Goal: Transaction & Acquisition: Purchase product/service

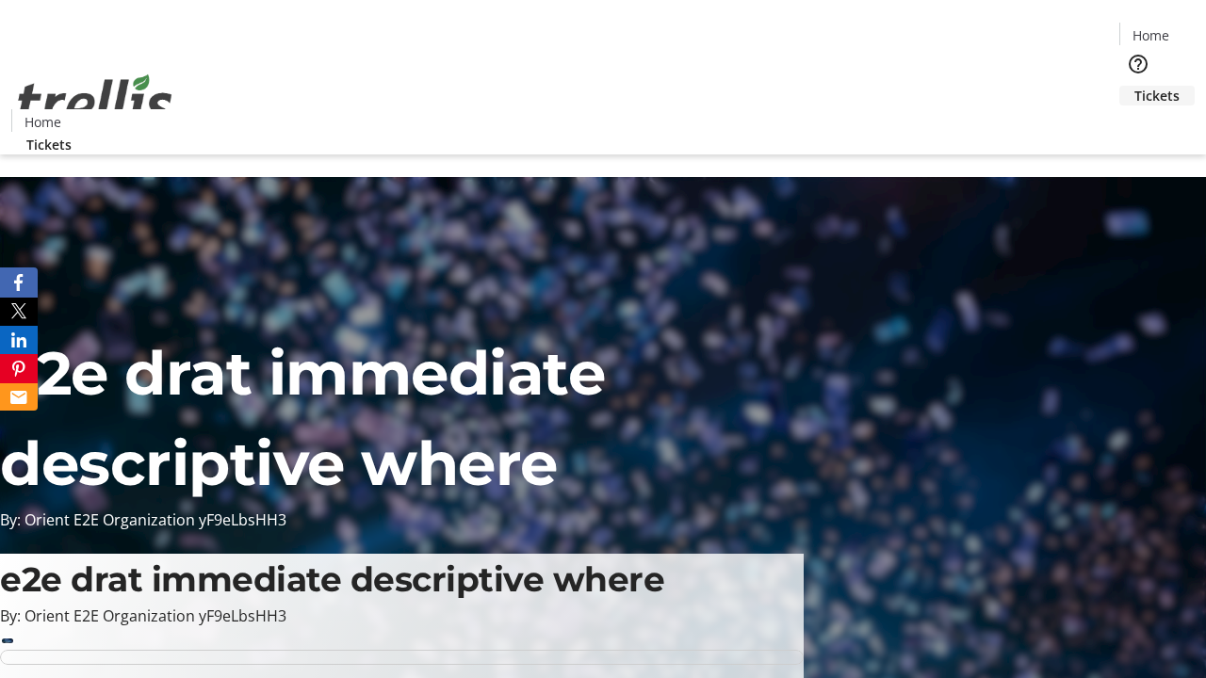
click at [1134, 86] on span "Tickets" at bounding box center [1156, 96] width 45 height 20
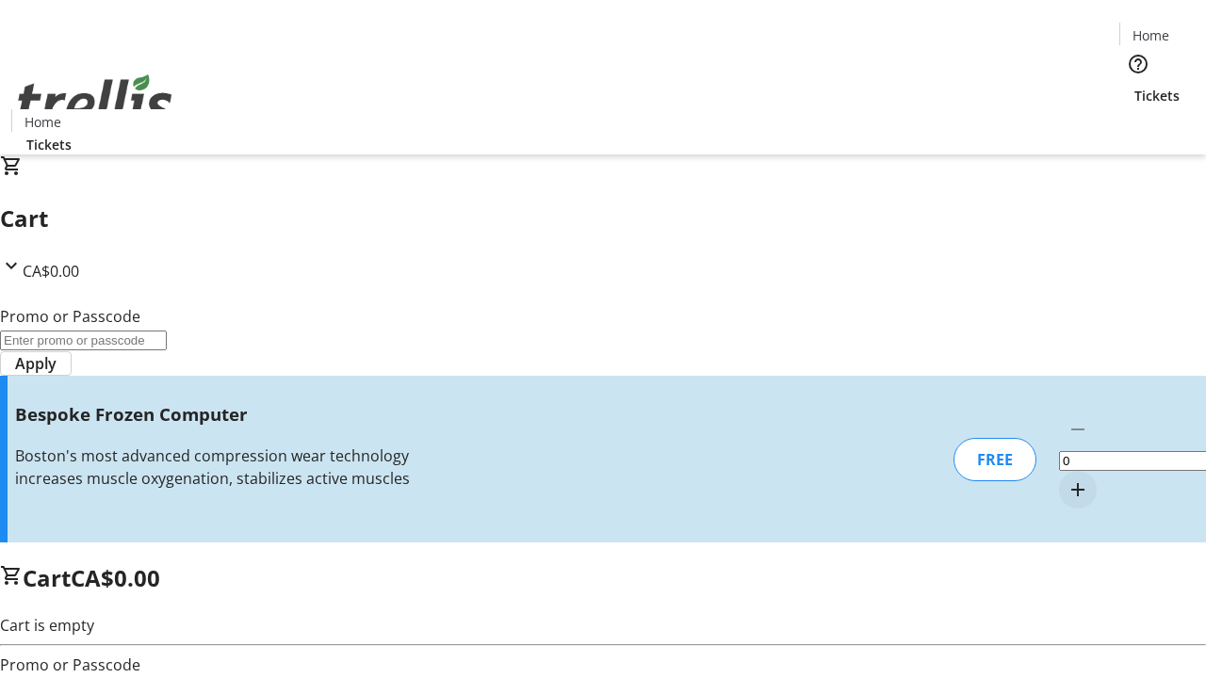
click at [1067, 479] on mat-icon "Increment by one" at bounding box center [1078, 490] width 23 height 23
type input "1"
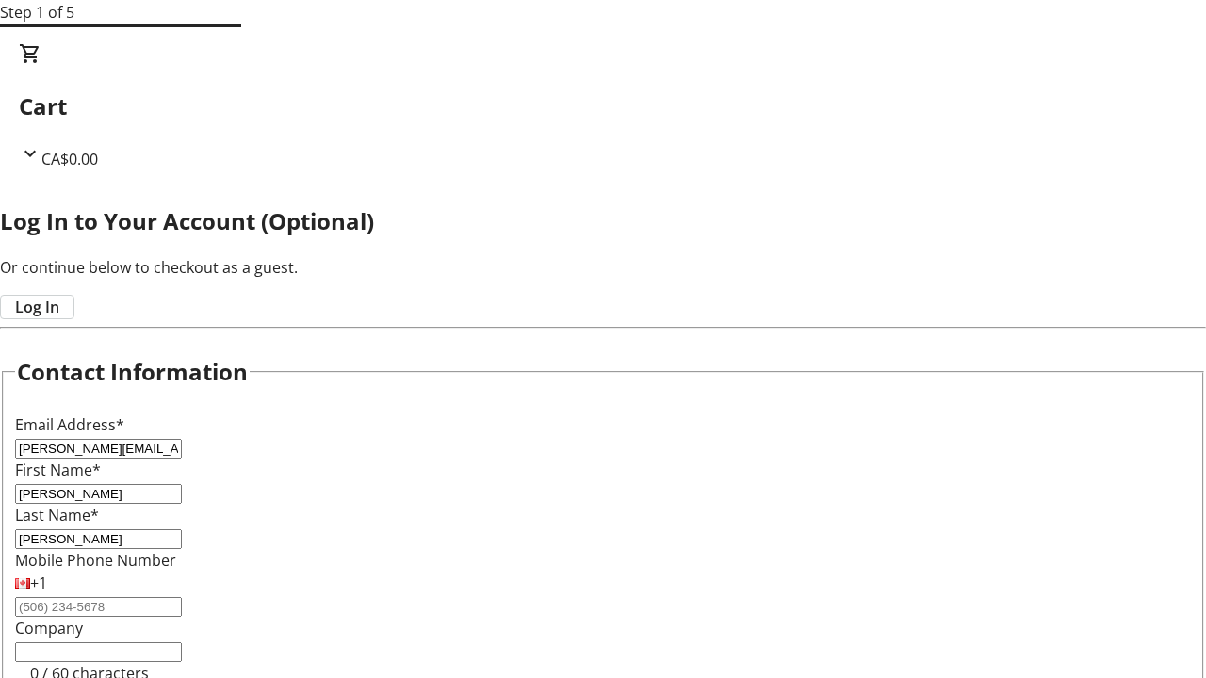
type input "[PERSON_NAME]"
